Goal: Task Accomplishment & Management: Manage account settings

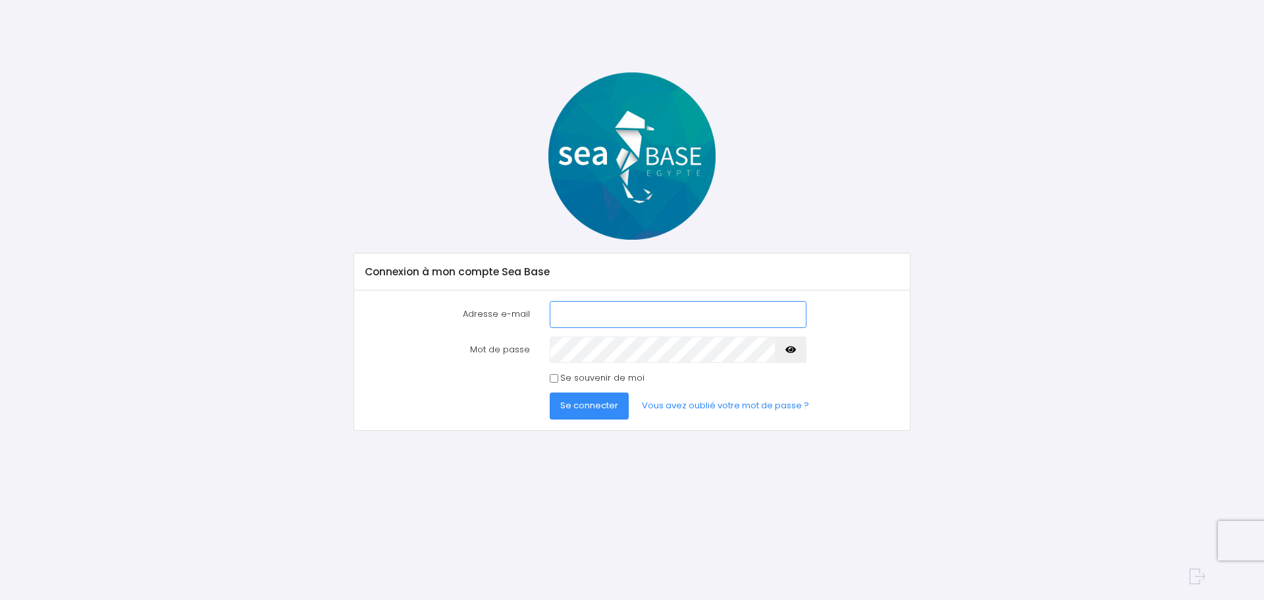
type input "carron.raphael@gmail.com"
click at [592, 399] on span "Se connecter" at bounding box center [589, 405] width 58 height 13
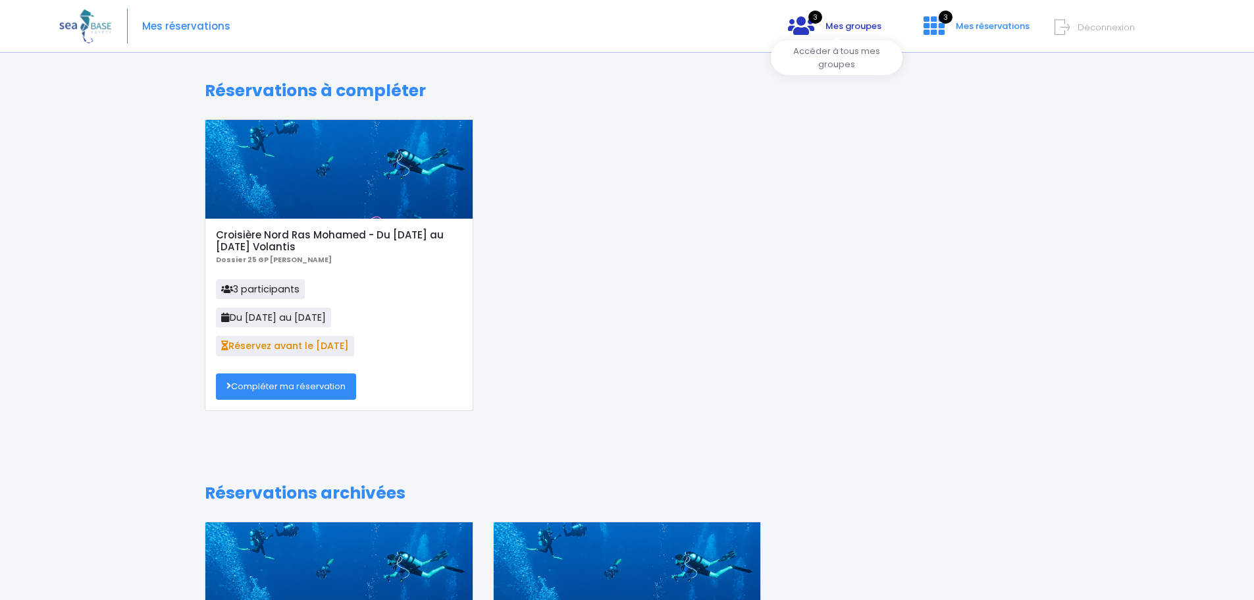
click at [833, 26] on span "Mes groupes" at bounding box center [853, 26] width 56 height 13
click at [812, 14] on span "3" at bounding box center [815, 17] width 14 height 13
click at [831, 60] on div "Notre plateforme de réservation n'est pas compatible avec votre appareil. Veuil…" at bounding box center [627, 415] width 1254 height 831
click at [819, 36] on link "3 Mes groupes" at bounding box center [834, 30] width 115 height 13
click at [298, 373] on link "Compléter ma réservation" at bounding box center [286, 386] width 140 height 26
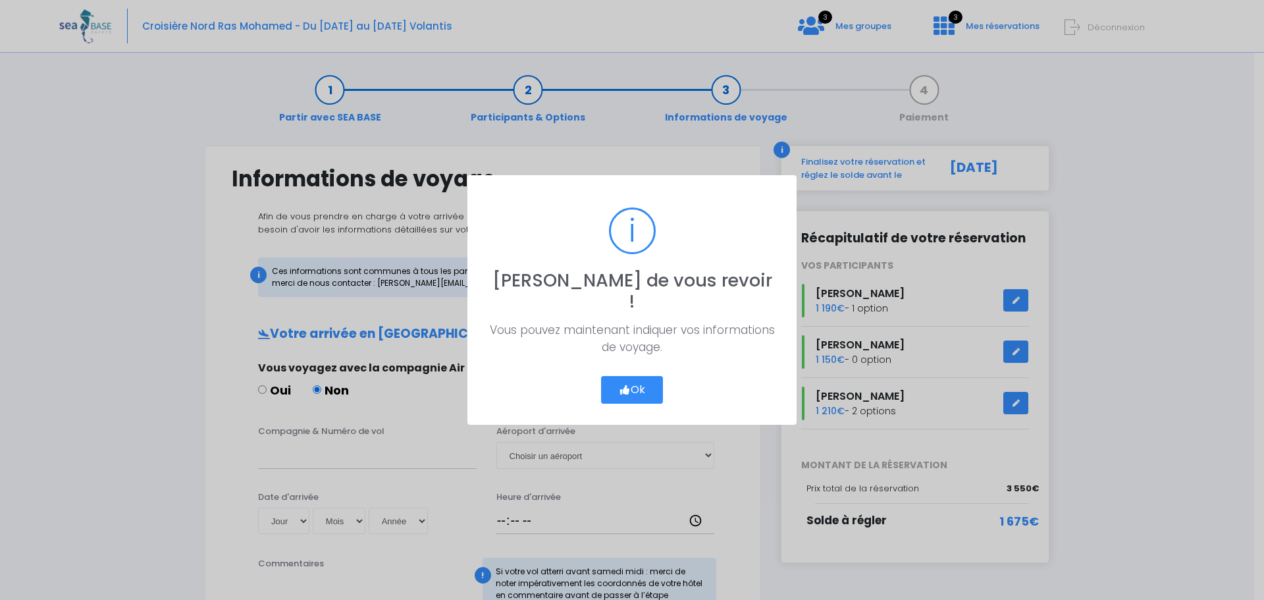
click at [620, 376] on button "Ok" at bounding box center [632, 390] width 62 height 28
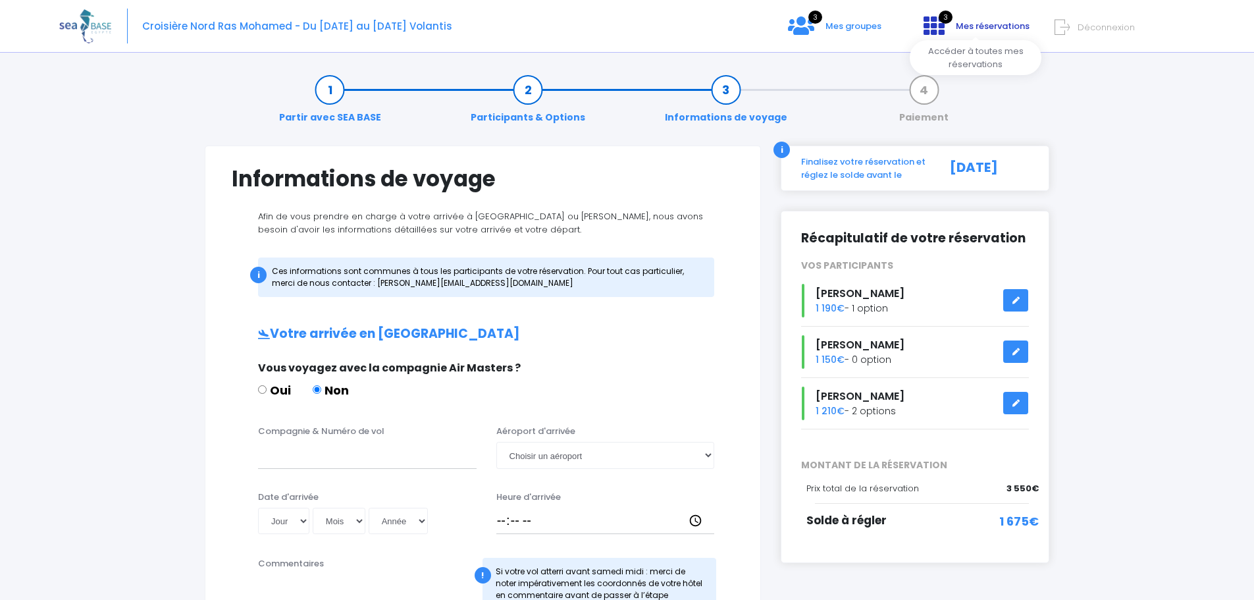
click at [939, 32] on icon at bounding box center [933, 25] width 21 height 21
click at [863, 28] on span "Mes groupes" at bounding box center [853, 26] width 56 height 13
